Goal: Information Seeking & Learning: Check status

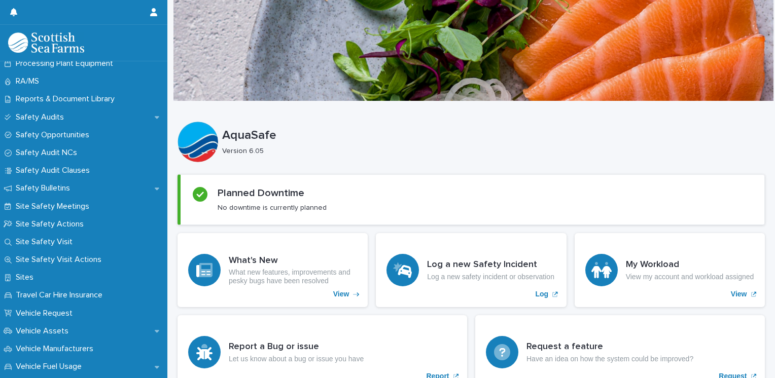
scroll to position [529, 0]
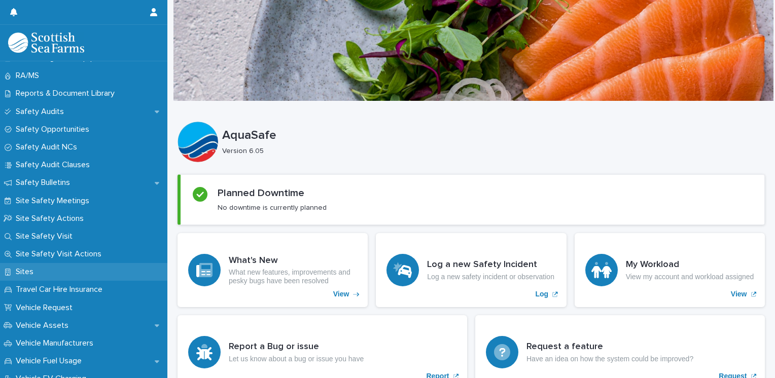
click at [28, 274] on p "Sites" at bounding box center [27, 272] width 30 height 10
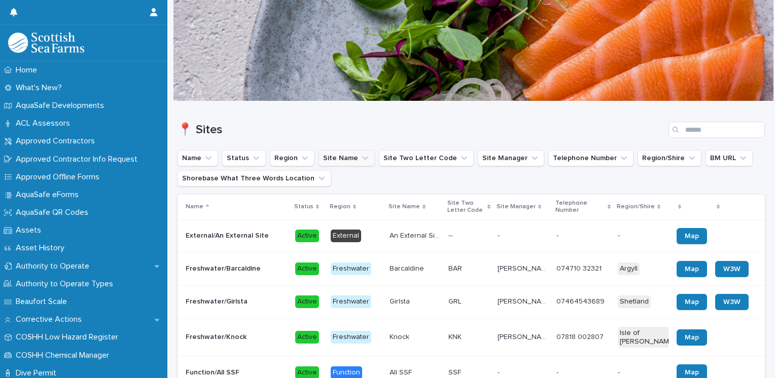
click at [360, 159] on icon "Site Name" at bounding box center [365, 158] width 10 height 10
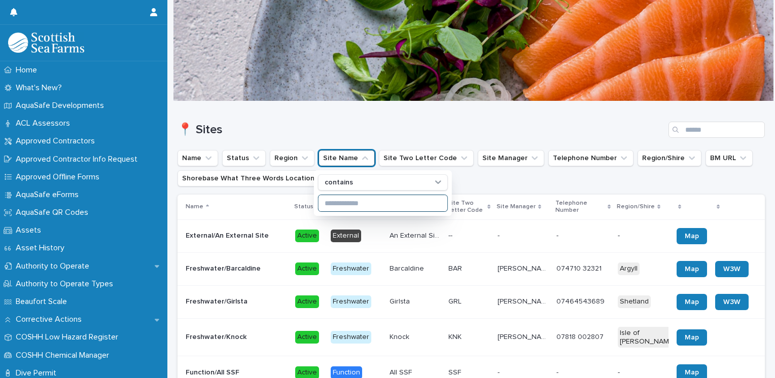
click at [347, 200] on input at bounding box center [382, 203] width 129 height 16
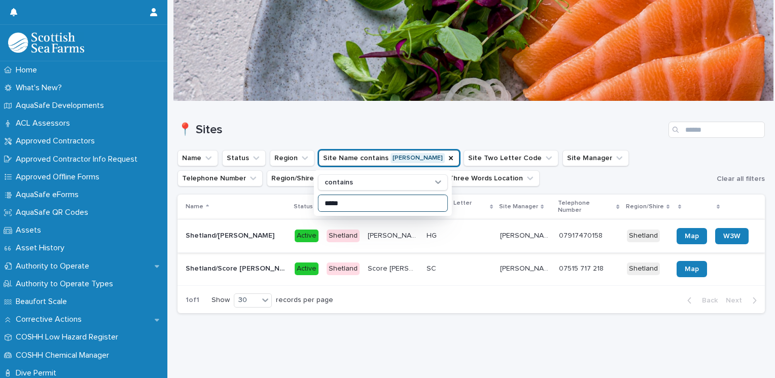
type input "*****"
click at [264, 232] on p at bounding box center [236, 236] width 101 height 9
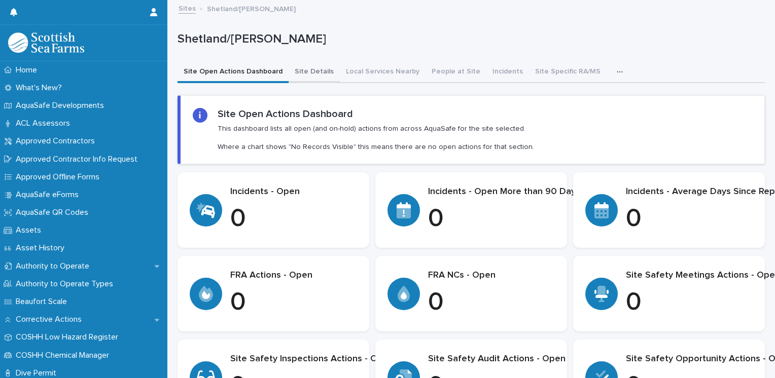
click at [306, 66] on button "Site Details" at bounding box center [313, 72] width 51 height 21
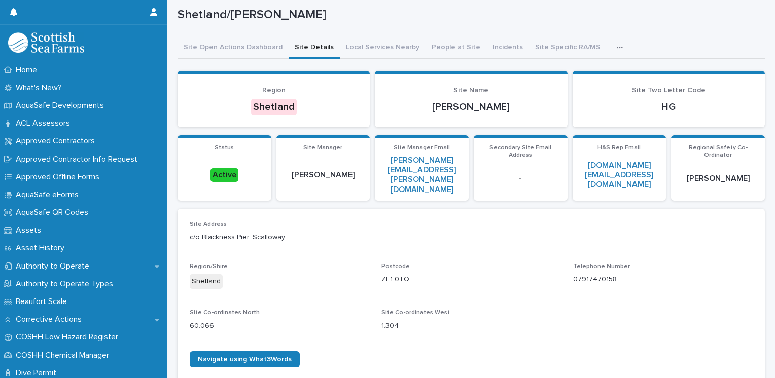
scroll to position [24, 0]
click at [487, 50] on div "Shetland/[PERSON_NAME] Shetland/[PERSON_NAME] Sorry, there was an error saving …" at bounding box center [470, 362] width 587 height 771
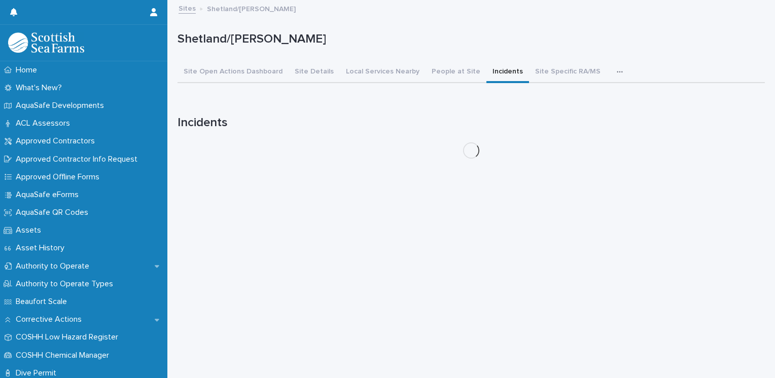
scroll to position [8, 0]
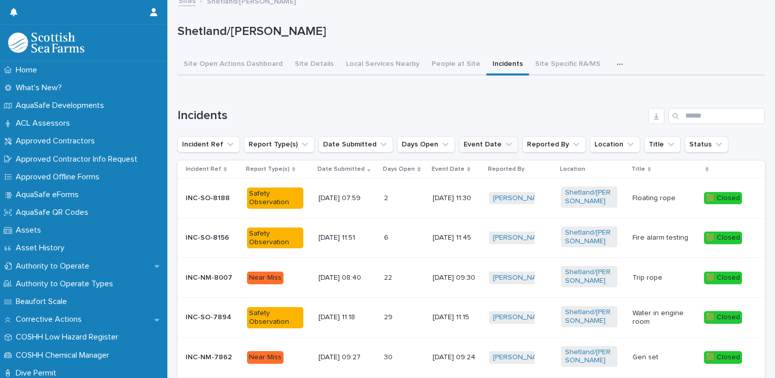
click at [505, 143] on icon "Event Date" at bounding box center [508, 144] width 6 height 4
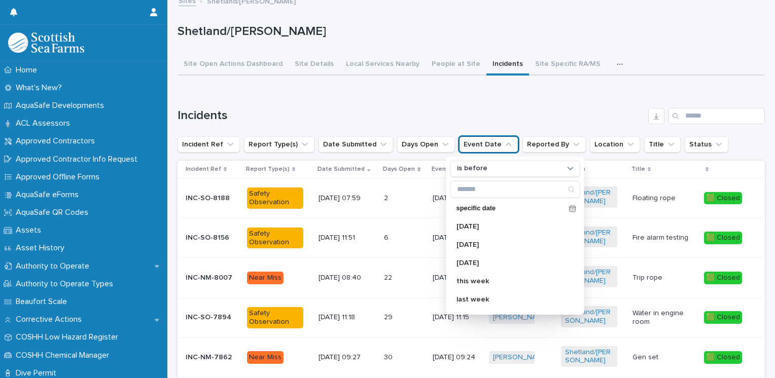
click at [494, 125] on div "Incidents Incident Ref Report Type(s) Date Submitted Days Open Event Date is be…" at bounding box center [470, 357] width 587 height 499
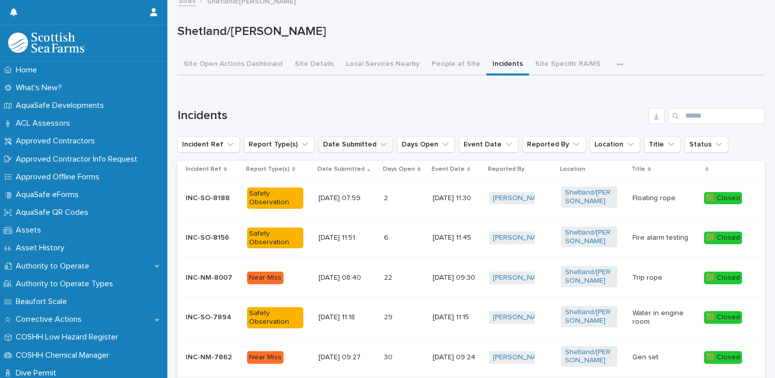
click at [380, 143] on icon "Date Submitted" at bounding box center [383, 144] width 6 height 4
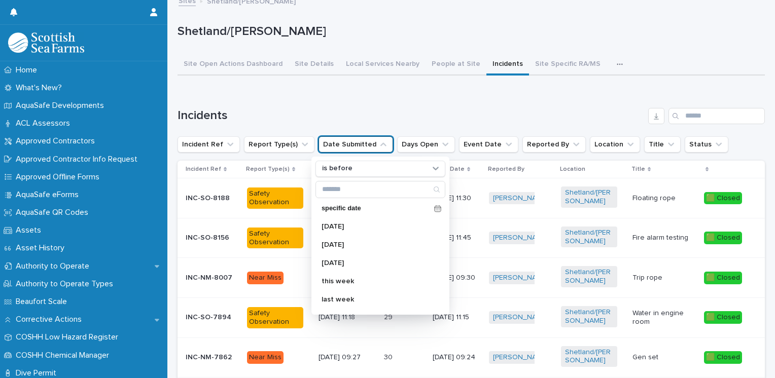
click at [380, 143] on icon "Date Submitted" at bounding box center [383, 144] width 6 height 4
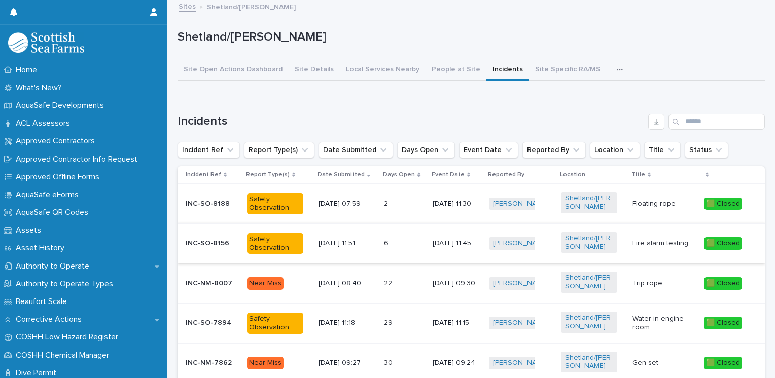
scroll to position [2, 0]
click at [571, 148] on icon "Reported By" at bounding box center [576, 150] width 10 height 10
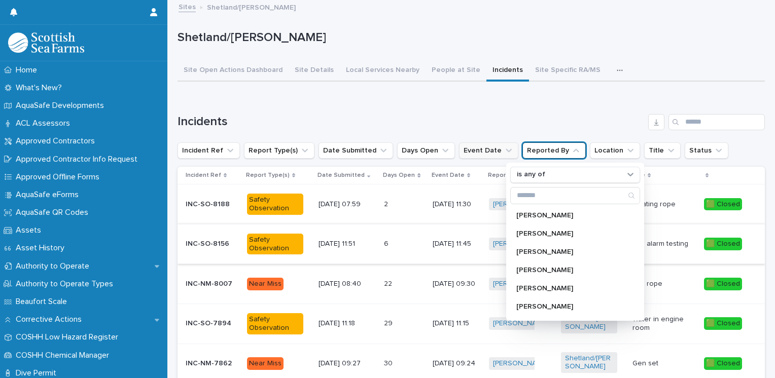
click at [503, 147] on icon "Event Date" at bounding box center [508, 150] width 10 height 10
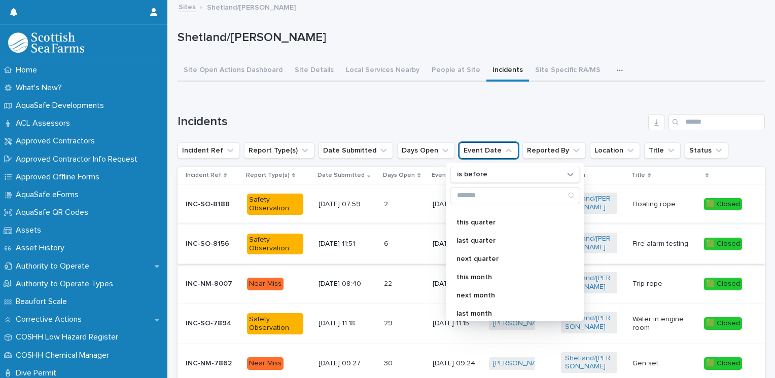
scroll to position [123, 0]
click at [482, 309] on p "last month" at bounding box center [509, 310] width 107 height 7
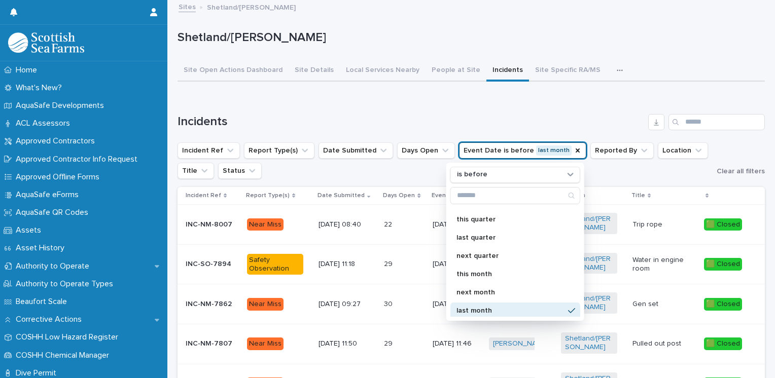
click at [474, 309] on p "last month" at bounding box center [509, 310] width 107 height 7
click at [484, 111] on div "Loading... Saving… Incidents Incident Ref Report Type(s) Date Submitted Days Op…" at bounding box center [470, 367] width 587 height 547
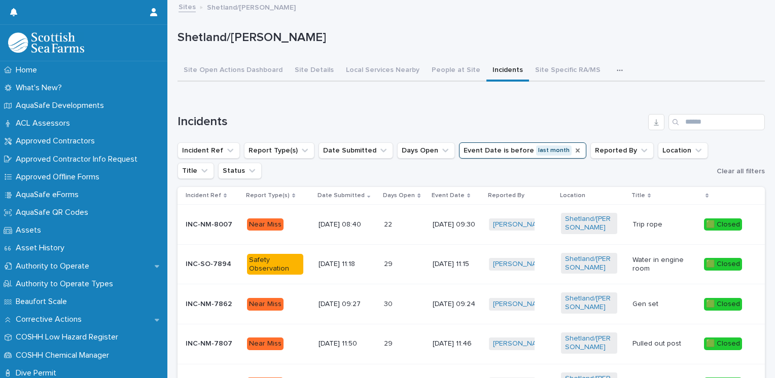
click at [573, 150] on icon "Event Date" at bounding box center [577, 150] width 8 height 8
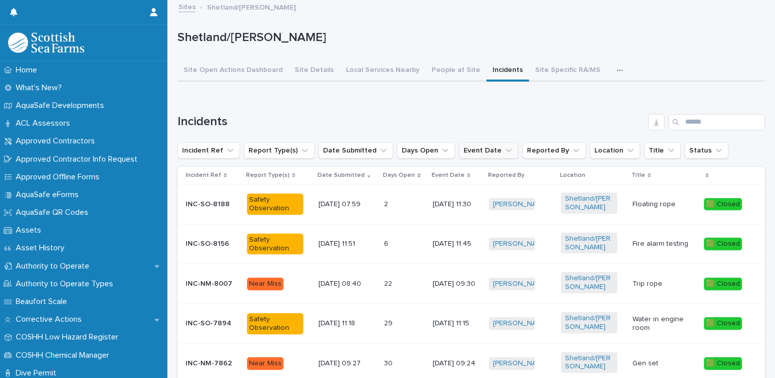
click at [498, 152] on button "Event Date" at bounding box center [488, 150] width 59 height 16
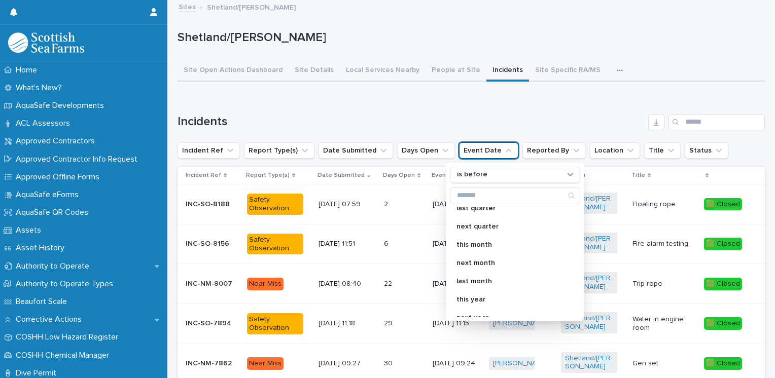
scroll to position [134, 0]
click at [470, 260] on p "this month" at bounding box center [509, 262] width 107 height 7
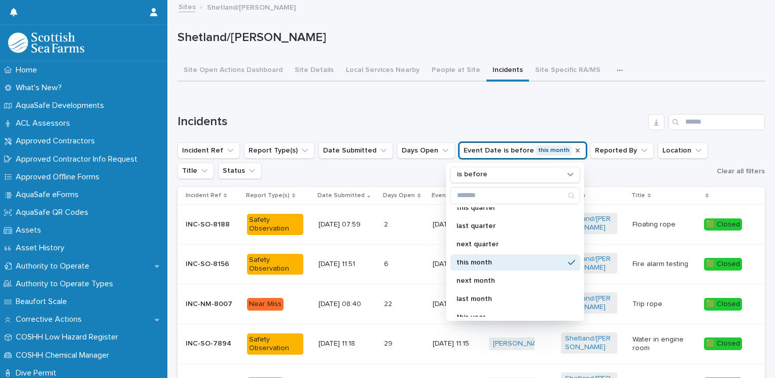
click at [448, 104] on div "Loading... Saving… Incidents Incident Ref Report Type(s) Date Submitted Days Op…" at bounding box center [470, 367] width 587 height 547
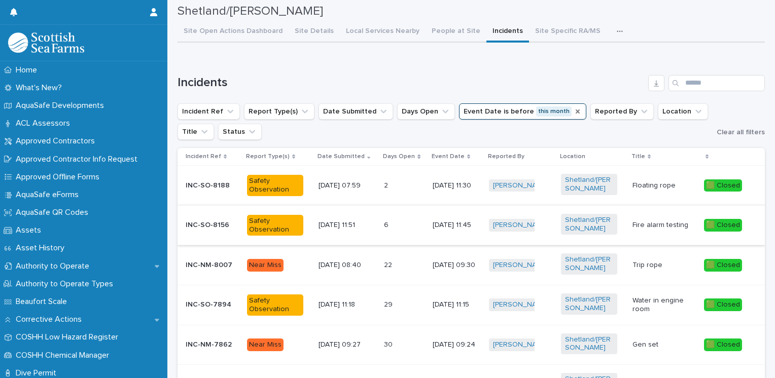
scroll to position [35, 0]
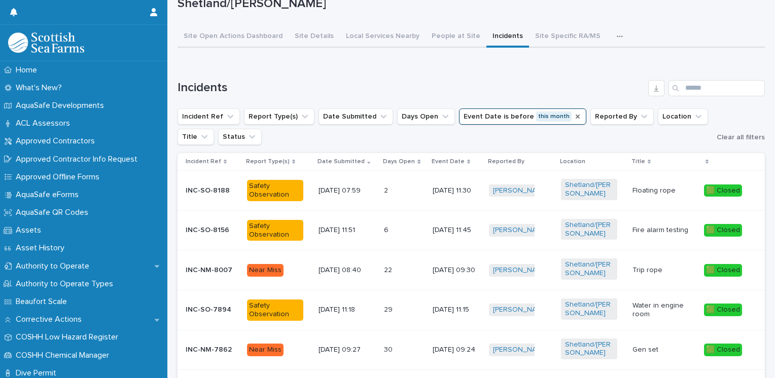
click at [573, 117] on icon "Event Date" at bounding box center [577, 117] width 8 height 8
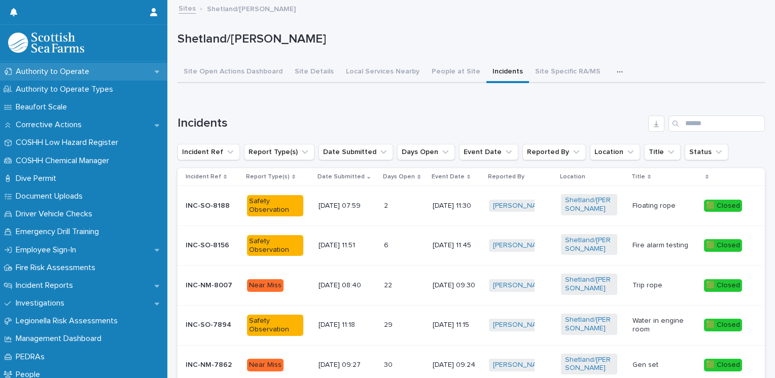
scroll to position [203, 0]
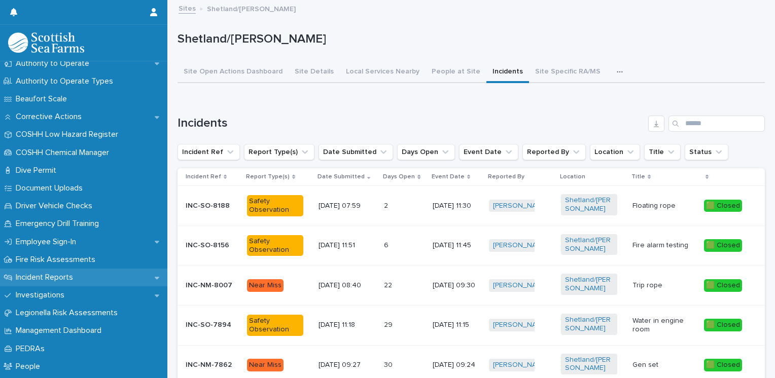
click at [55, 280] on p "Incident Reports" at bounding box center [46, 278] width 69 height 10
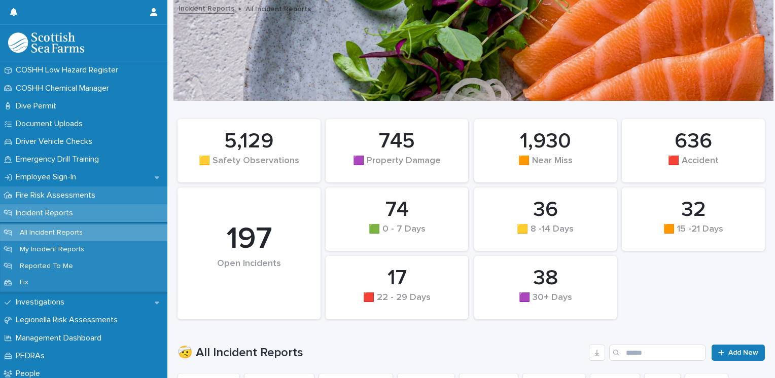
scroll to position [270, 0]
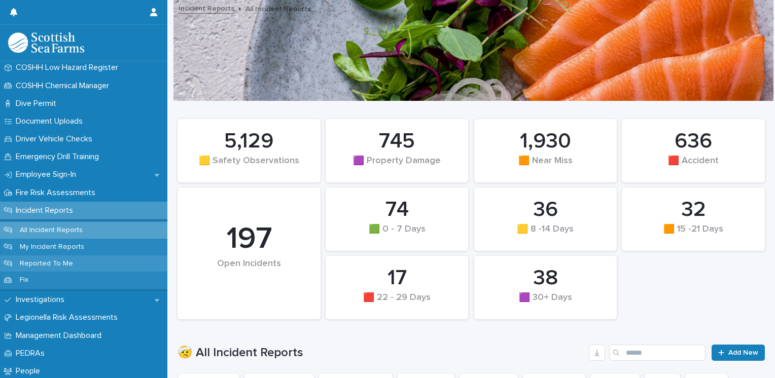
click at [50, 266] on p "Reported To Me" at bounding box center [46, 264] width 69 height 9
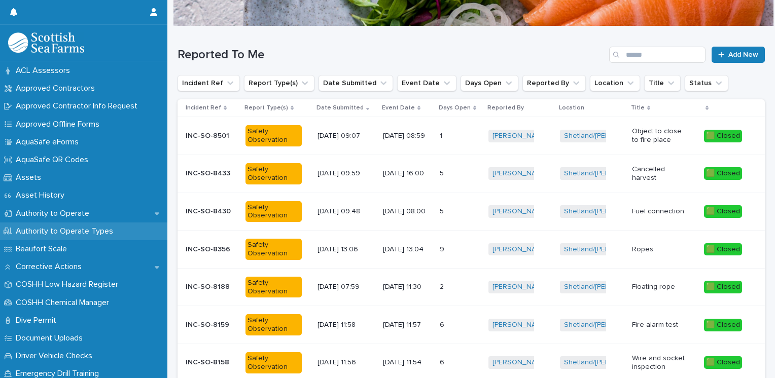
scroll to position [51, 0]
